Goal: Task Accomplishment & Management: Use online tool/utility

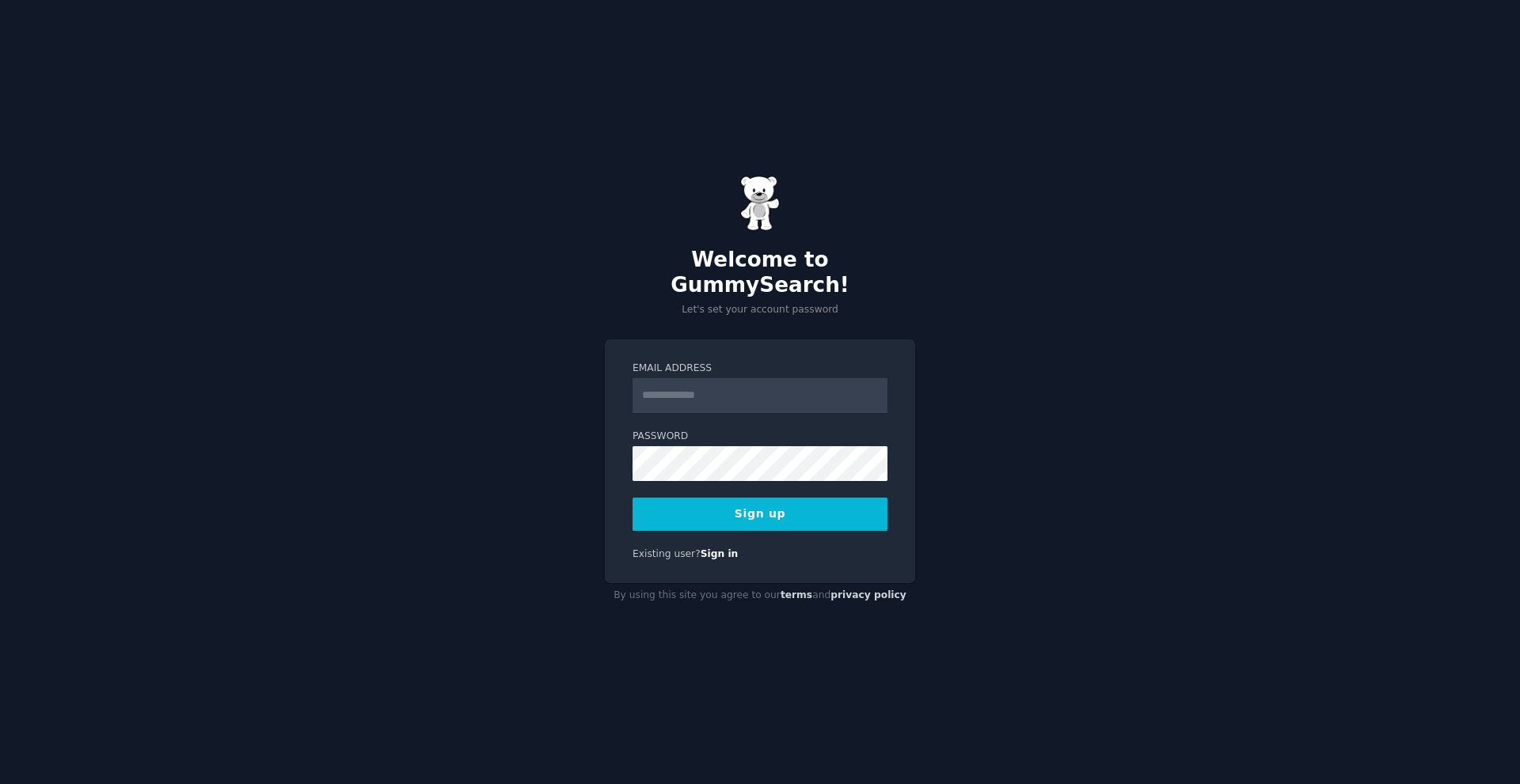
click at [689, 387] on input "Email Address" at bounding box center [760, 395] width 255 height 34
type input "**********"
click at [802, 498] on button "Sign up" at bounding box center [760, 514] width 255 height 34
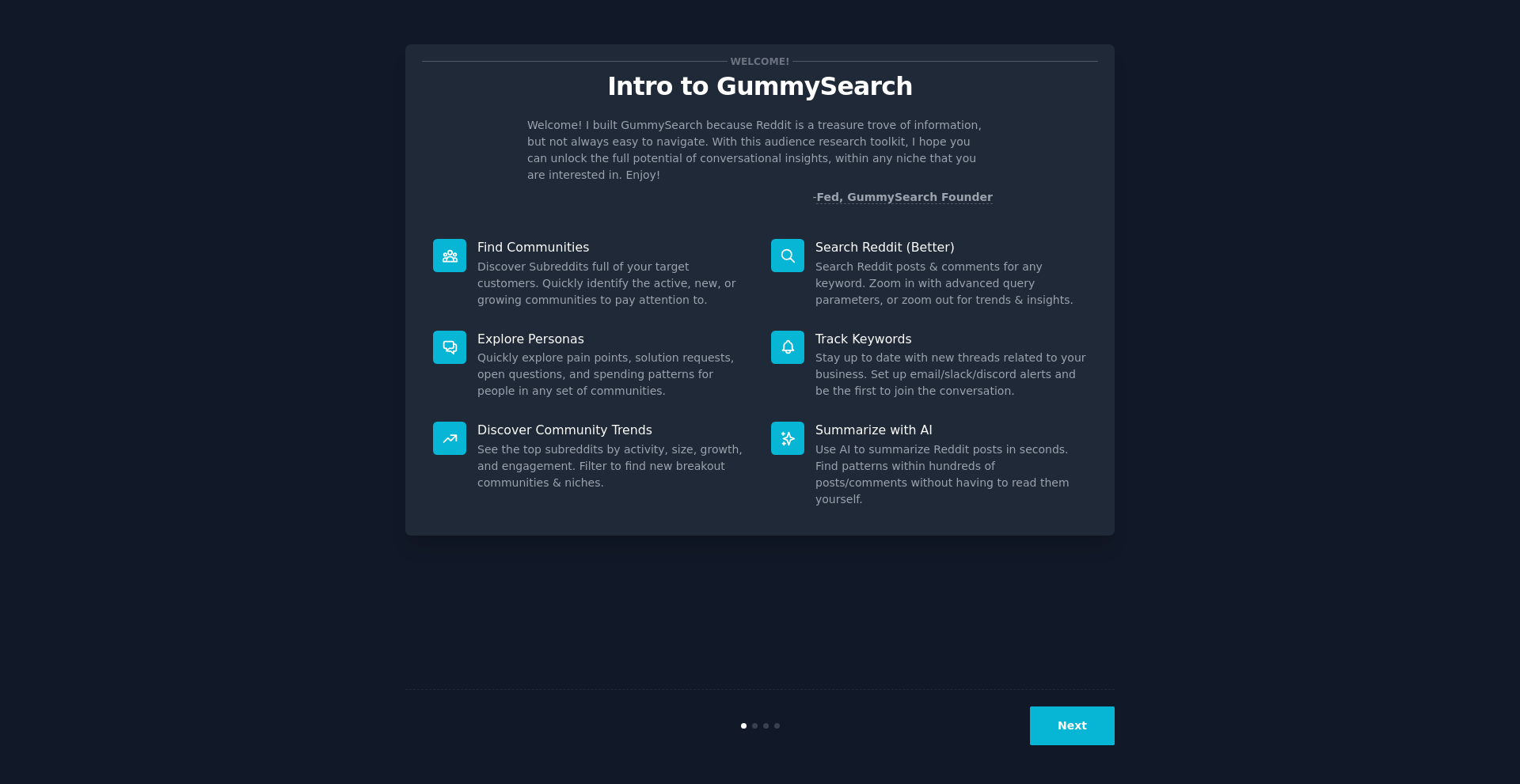
click at [1069, 737] on button "Next" at bounding box center [1071, 726] width 84 height 39
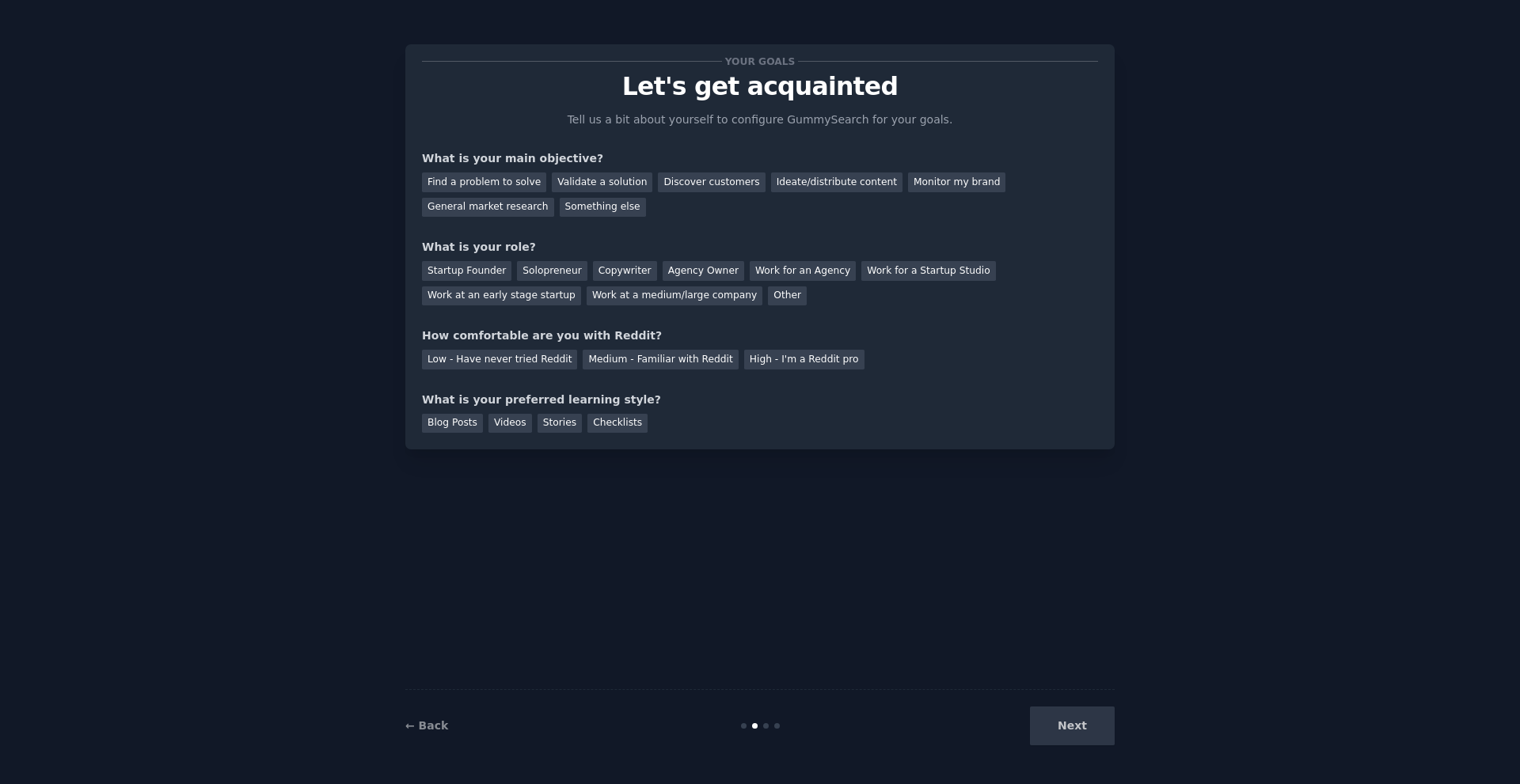
click at [1069, 737] on div "Next" at bounding box center [995, 726] width 237 height 39
click at [521, 203] on div "Find a problem to solve Validate a solution Discover customers Ideate/distribut…" at bounding box center [760, 191] width 676 height 50
click at [492, 184] on div "Find a problem to solve" at bounding box center [483, 182] width 124 height 20
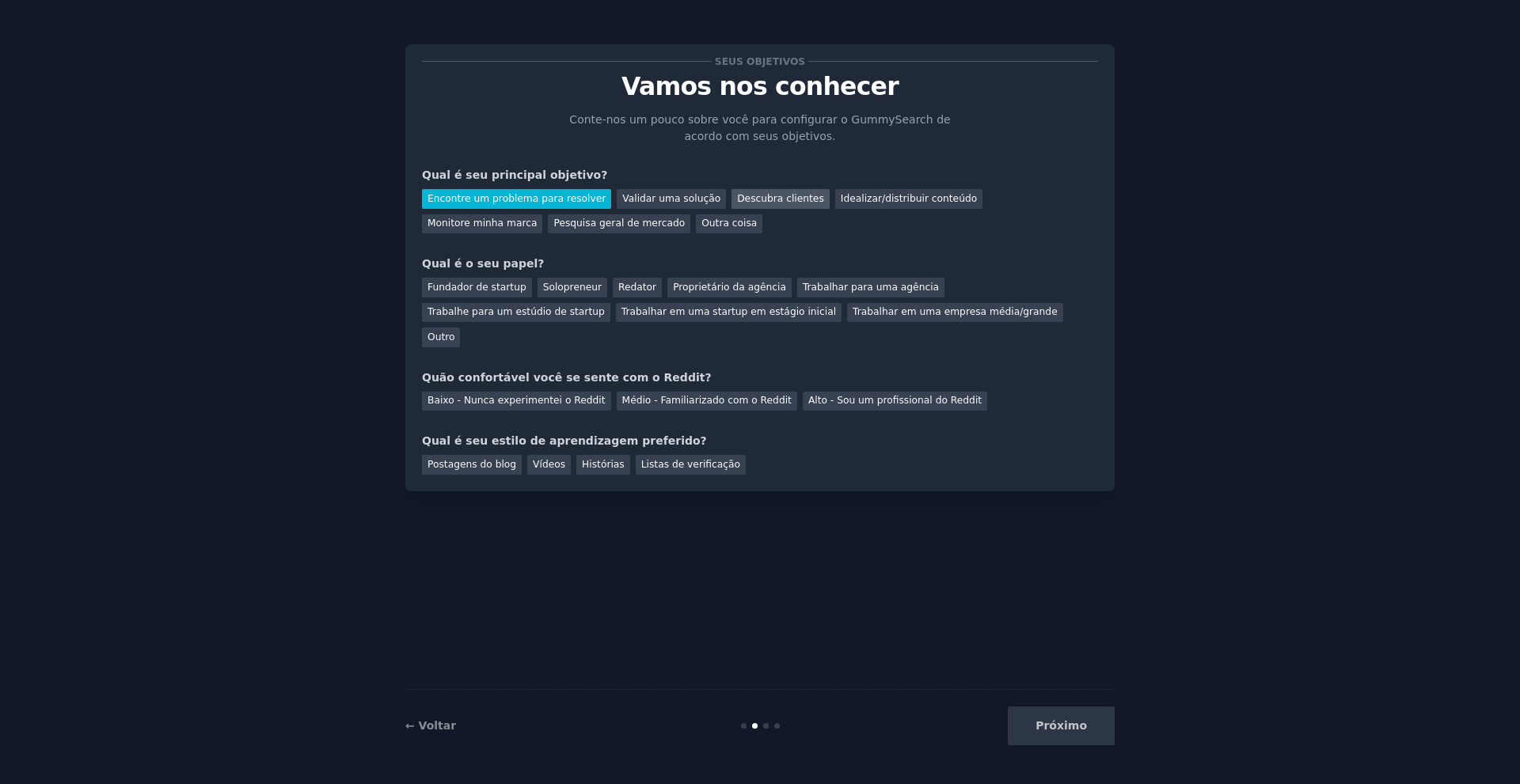
click at [741, 203] on font "Descubra clientes" at bounding box center [780, 198] width 87 height 11
click at [547, 201] on font "Encontre um problema para resolver" at bounding box center [517, 198] width 178 height 11
click at [486, 291] on font "Fundador de startup" at bounding box center [477, 287] width 99 height 11
click at [570, 290] on font "Solopreneur" at bounding box center [572, 287] width 59 height 11
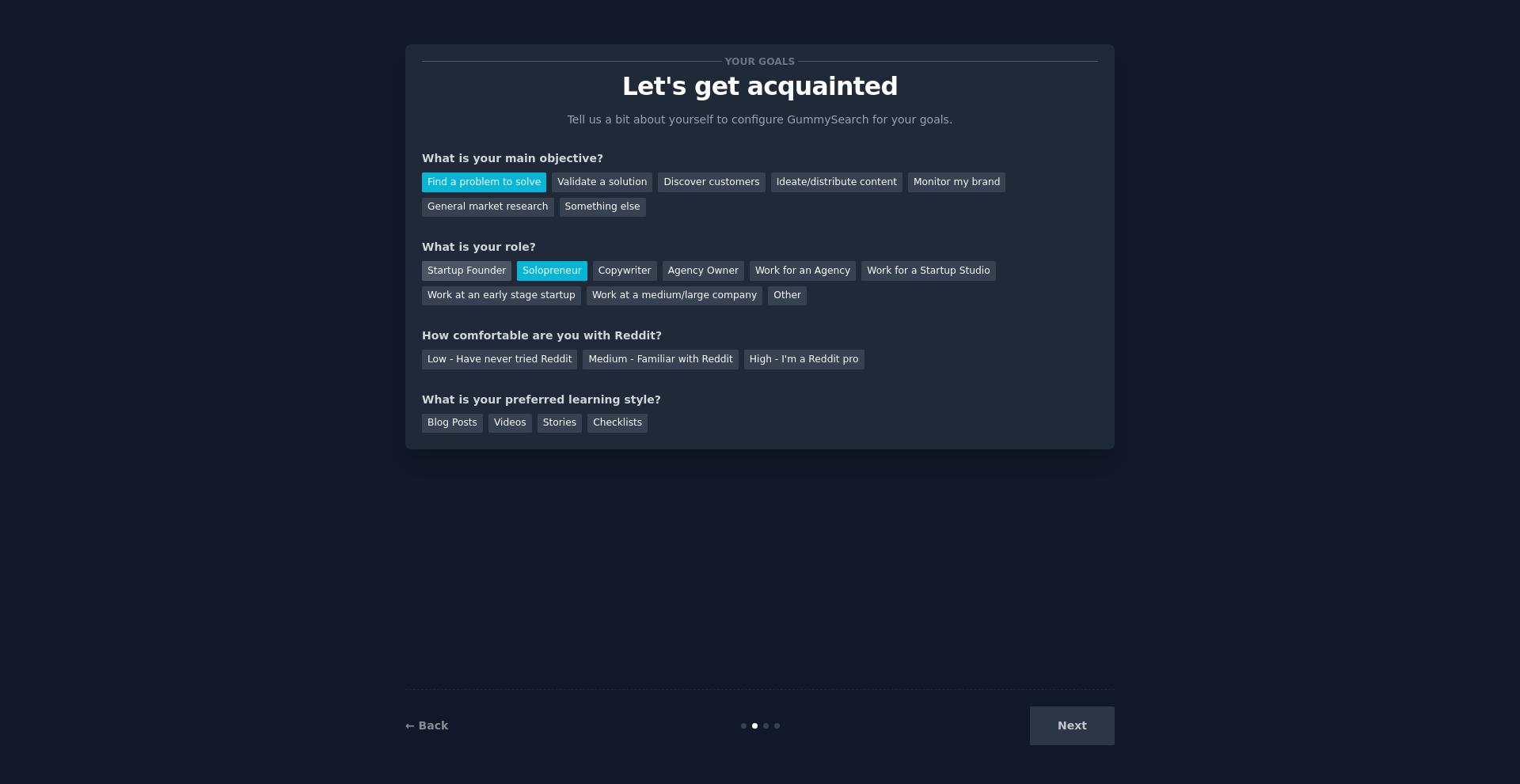
click at [462, 274] on div "Startup Founder" at bounding box center [466, 271] width 90 height 20
click at [529, 271] on div "Solopreneur" at bounding box center [551, 271] width 70 height 20
click at [531, 367] on div "Low - Have never tried Reddit" at bounding box center [499, 360] width 155 height 20
click at [448, 415] on div "Blog Posts" at bounding box center [451, 424] width 61 height 20
click at [1060, 742] on button "Next" at bounding box center [1071, 726] width 84 height 39
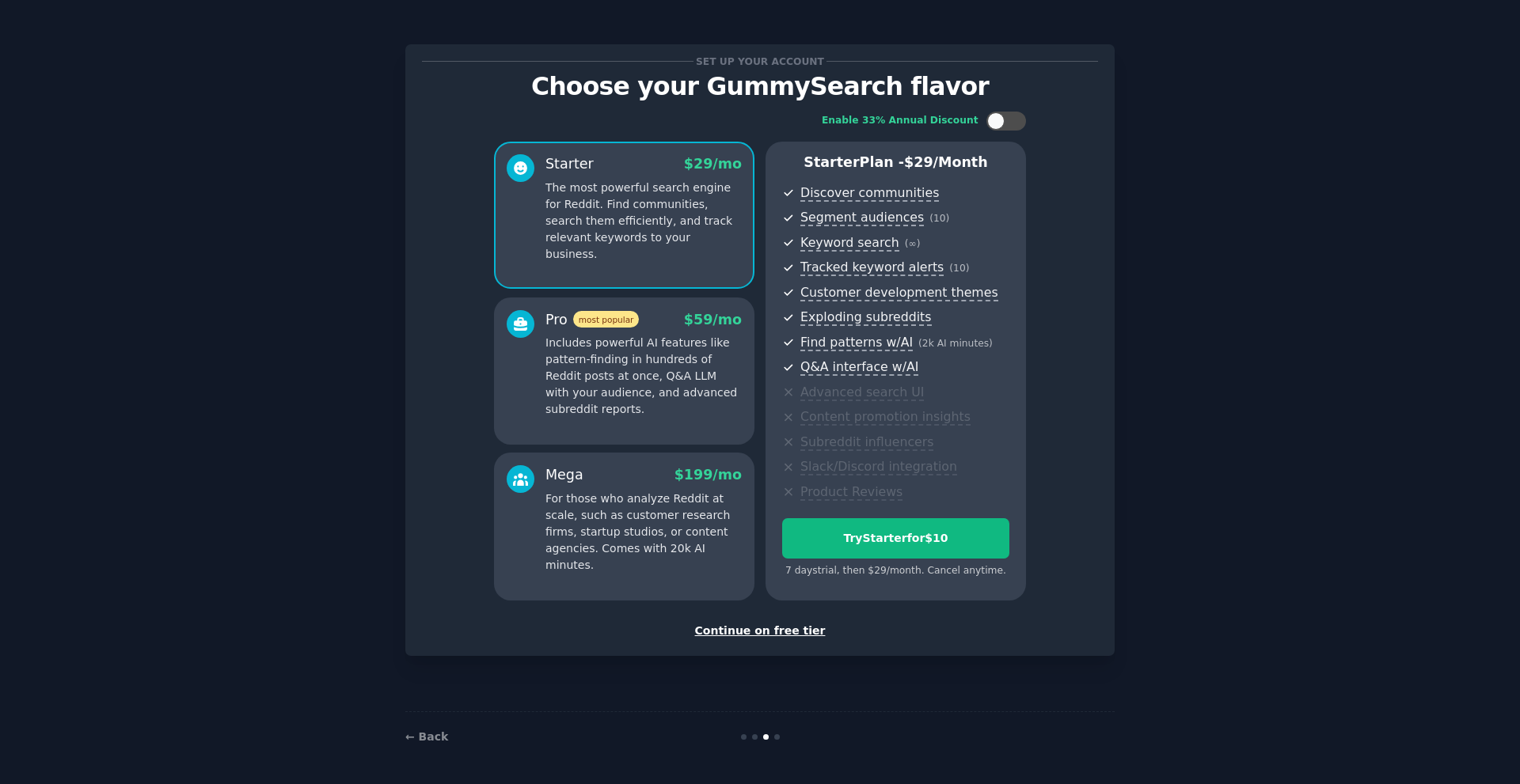
click at [757, 632] on div "Continue on free tier" at bounding box center [760, 631] width 676 height 16
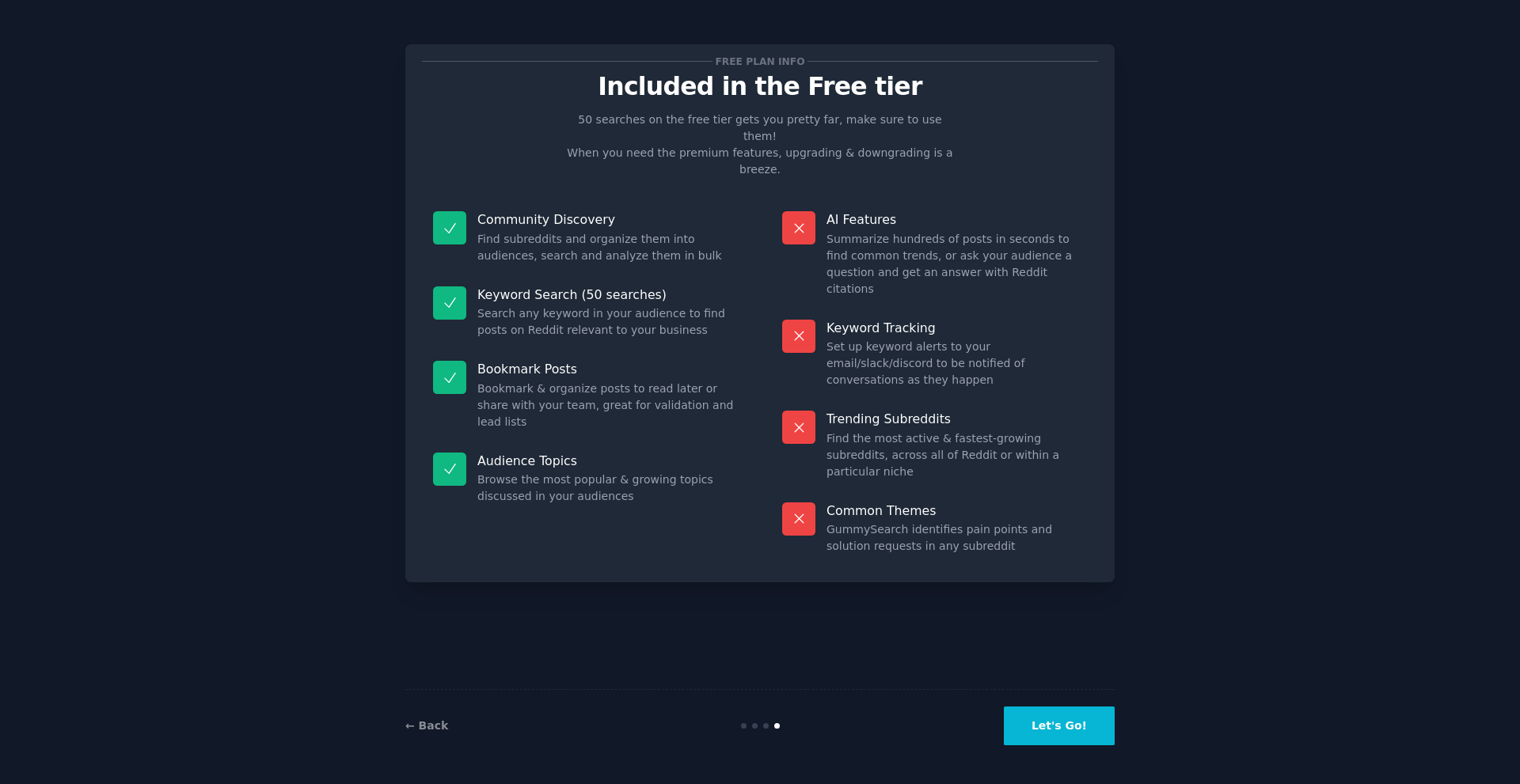
click at [1050, 735] on button "Let's Go!" at bounding box center [1059, 726] width 111 height 39
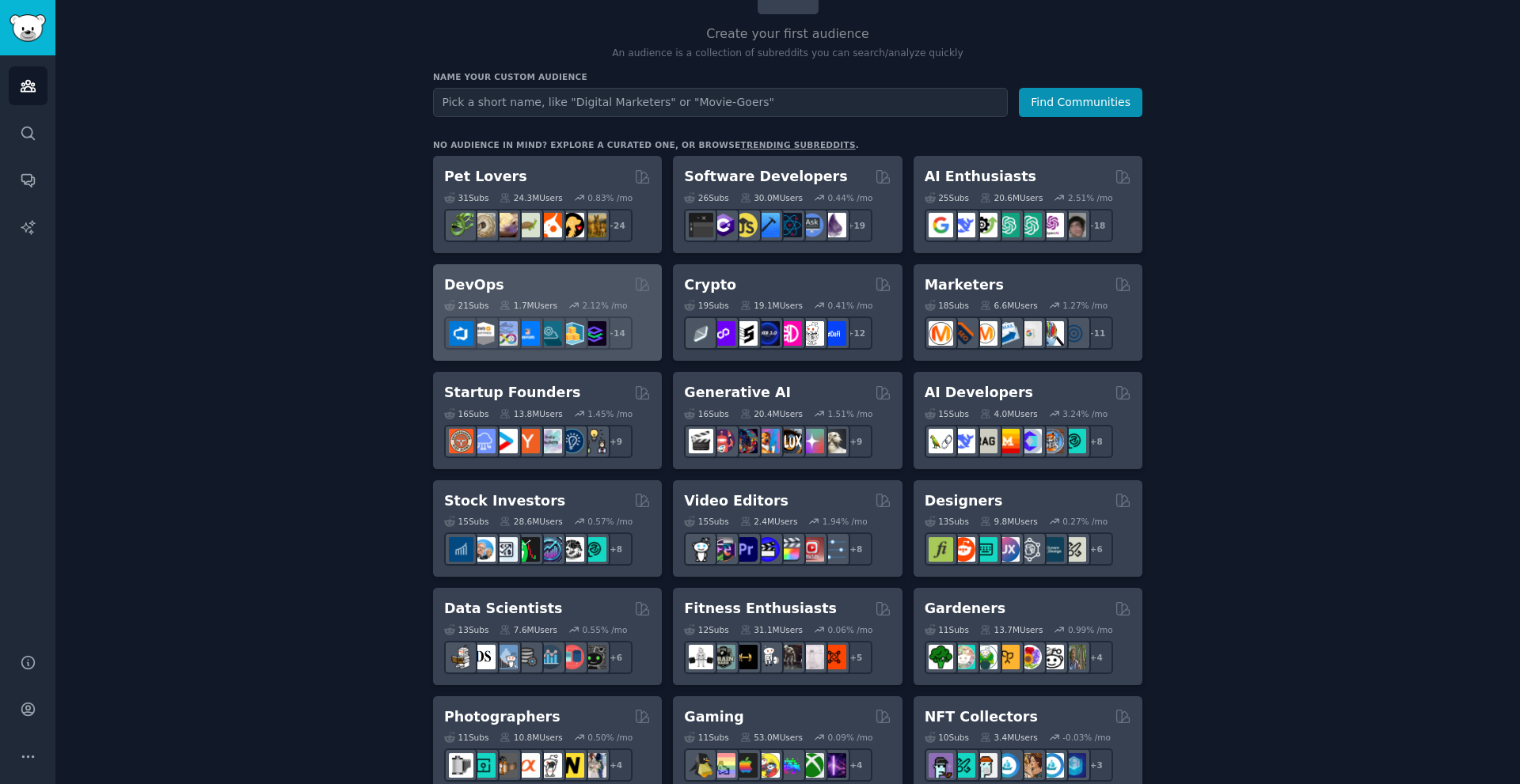
scroll to position [148, 0]
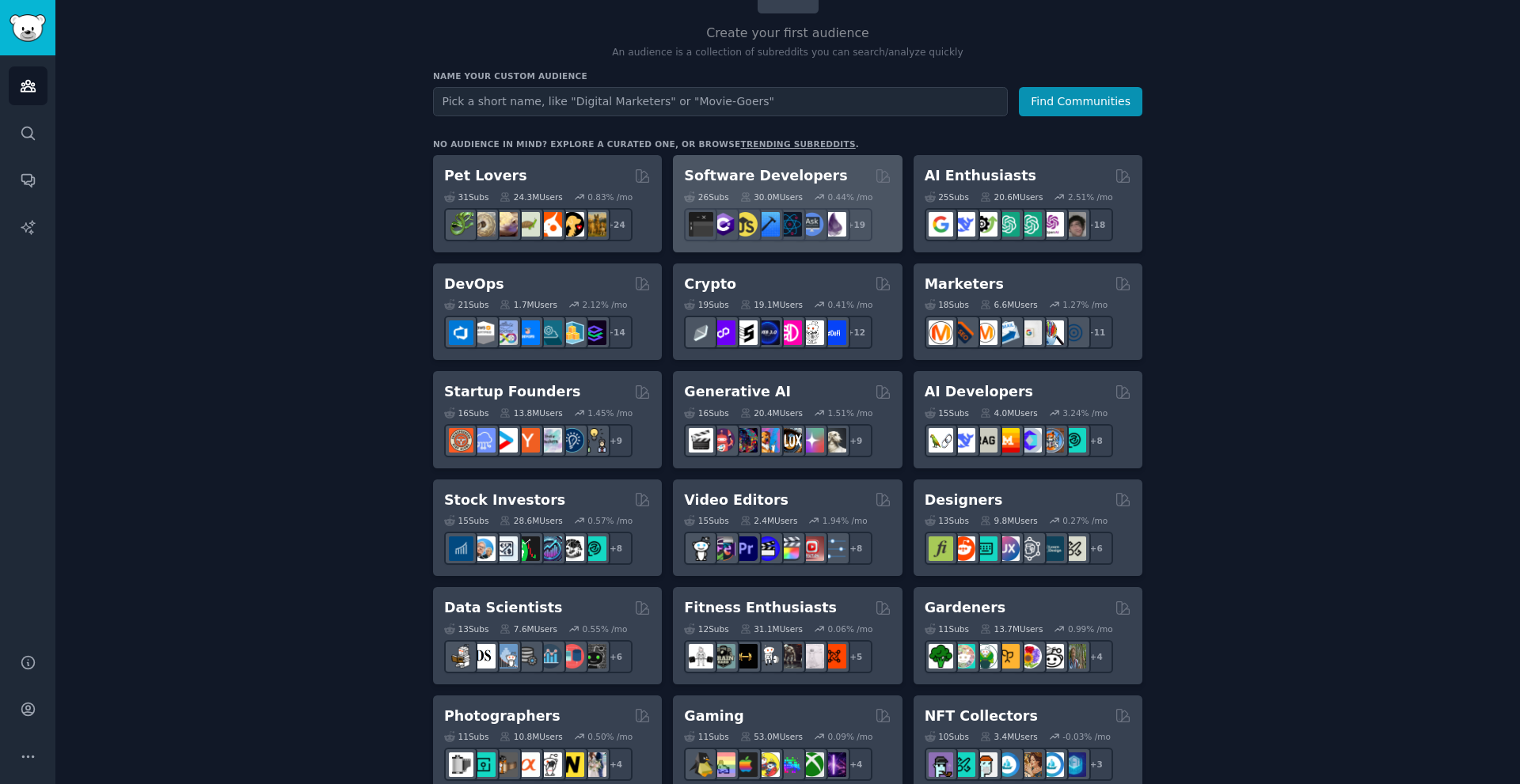
click at [756, 179] on h2 "Software Developers" at bounding box center [766, 176] width 163 height 20
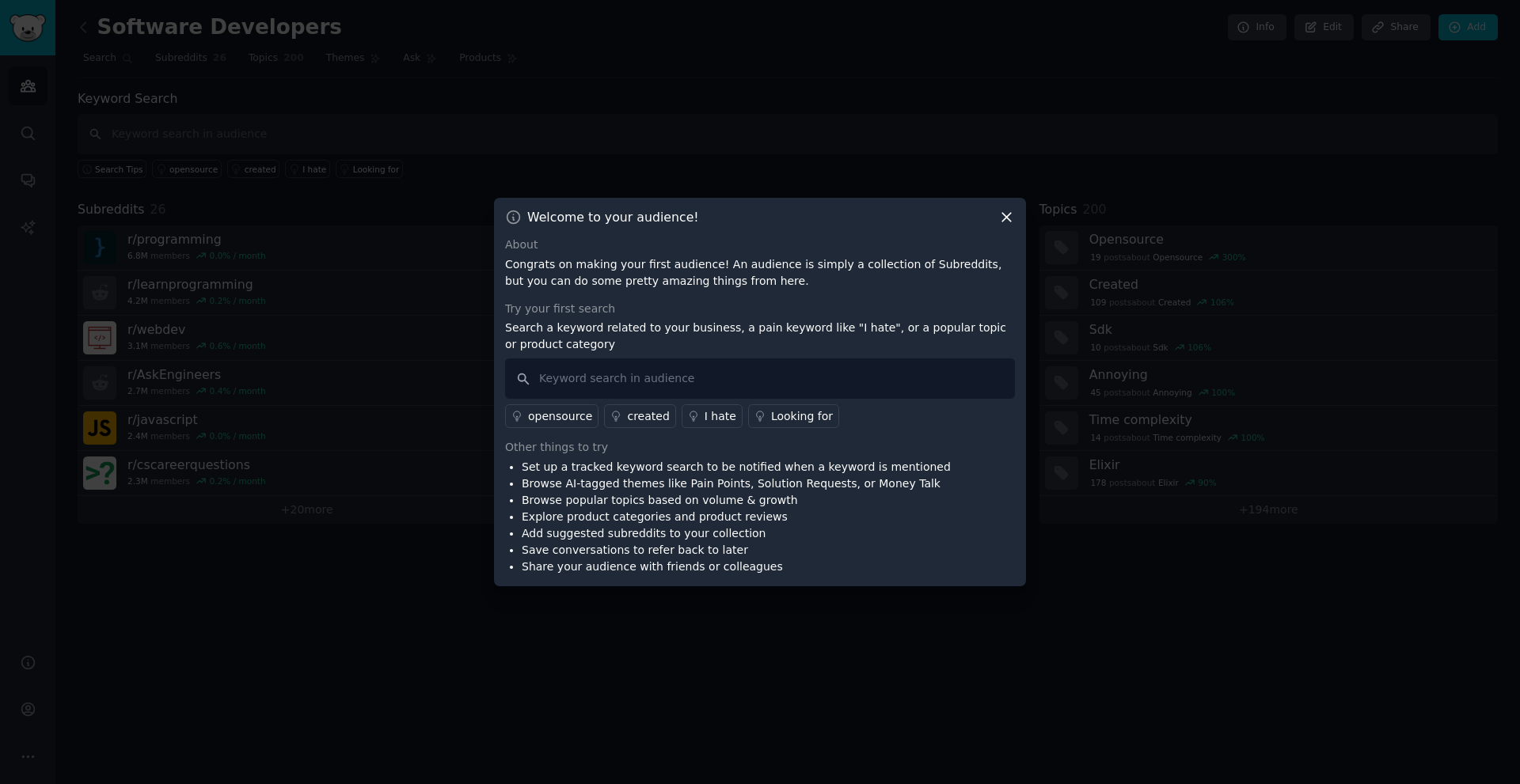
click at [1003, 212] on icon at bounding box center [1006, 218] width 16 height 16
